Goal: Navigation & Orientation: Find specific page/section

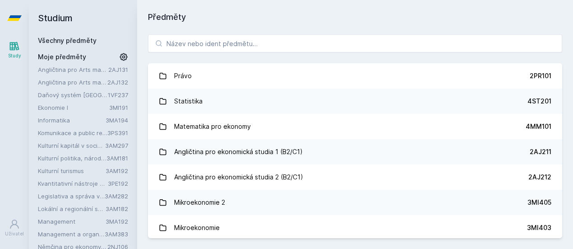
click at [295, 172] on div "Angličtina pro ekonomická studia 2 (B2/C1)" at bounding box center [238, 177] width 129 height 18
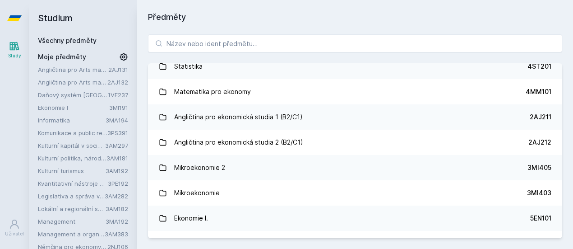
scroll to position [35, 0]
click at [123, 170] on link "3AM192" at bounding box center [117, 170] width 23 height 7
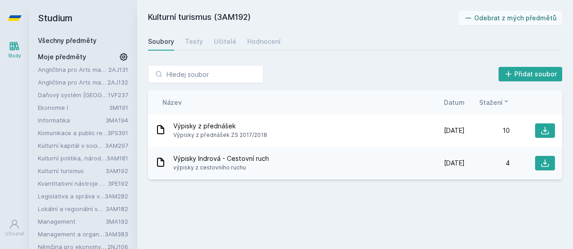
click at [547, 130] on icon at bounding box center [544, 130] width 9 height 9
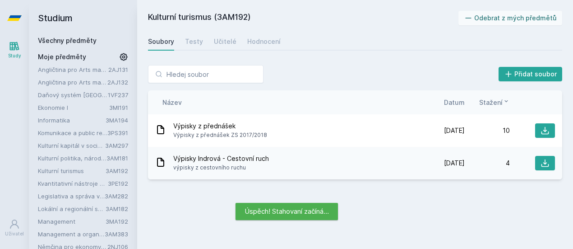
click at [423, 207] on div "Kulturní turismus (3AM192) Odebrat z mých předmětů [GEOGRAPHIC_DATA] Testy Učit…" at bounding box center [355, 124] width 414 height 227
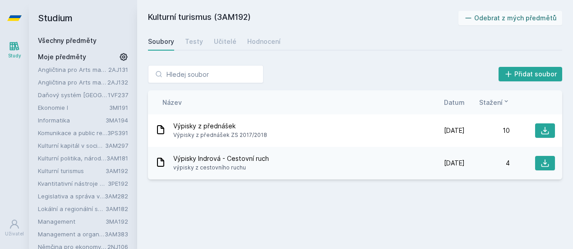
click at [548, 165] on icon at bounding box center [545, 163] width 8 height 8
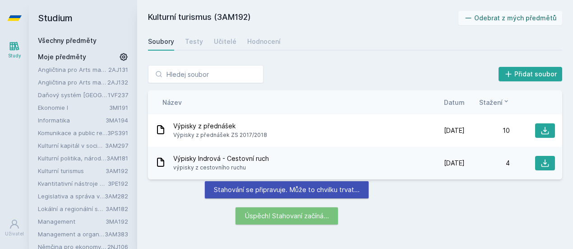
click at [195, 47] on link "Testy" at bounding box center [194, 41] width 18 height 18
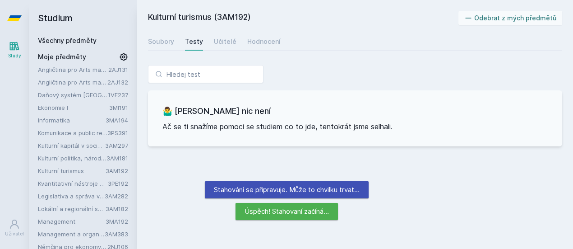
click at [214, 43] on div "Učitelé" at bounding box center [225, 41] width 23 height 9
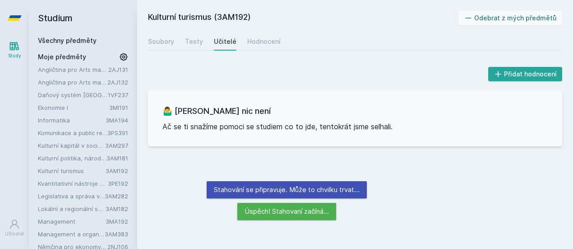
click at [271, 44] on div "Hodnocení" at bounding box center [263, 41] width 33 height 9
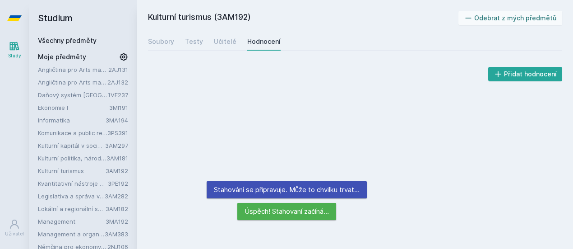
click at [155, 39] on div "Soubory" at bounding box center [161, 41] width 26 height 9
